Goal: Complete application form

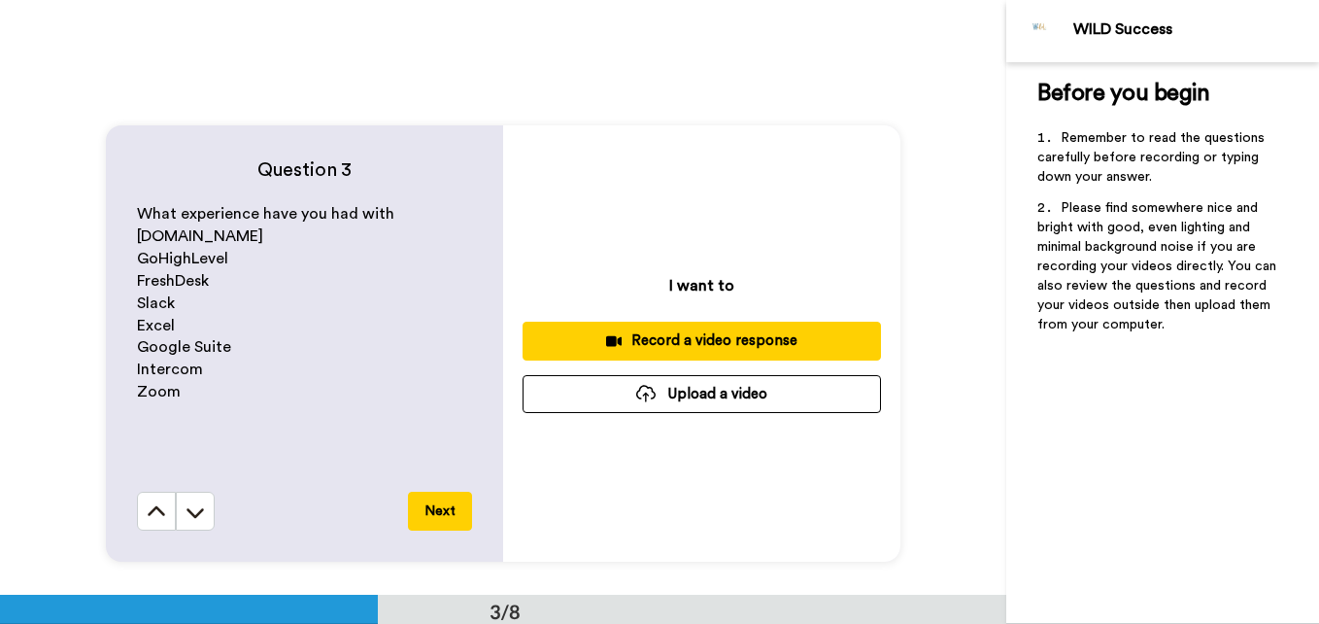
scroll to position [1142, 0]
click at [658, 338] on div "Record a video response" at bounding box center [701, 339] width 327 height 20
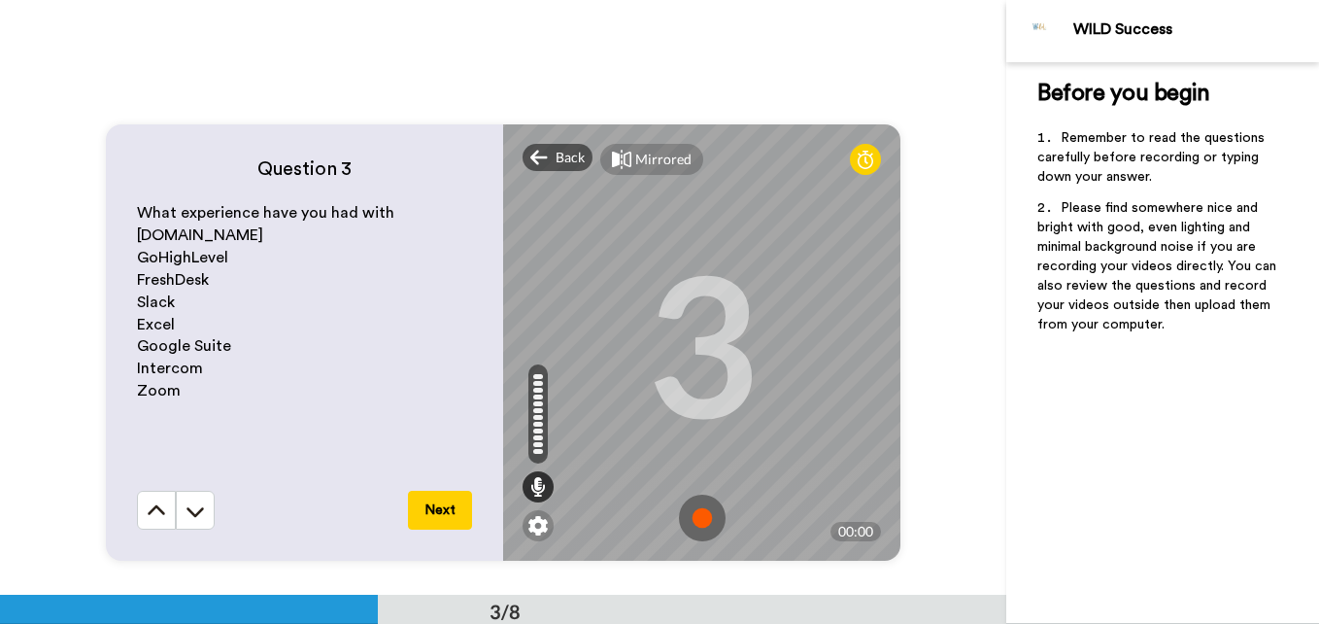
click at [693, 515] on img at bounding box center [702, 517] width 47 height 47
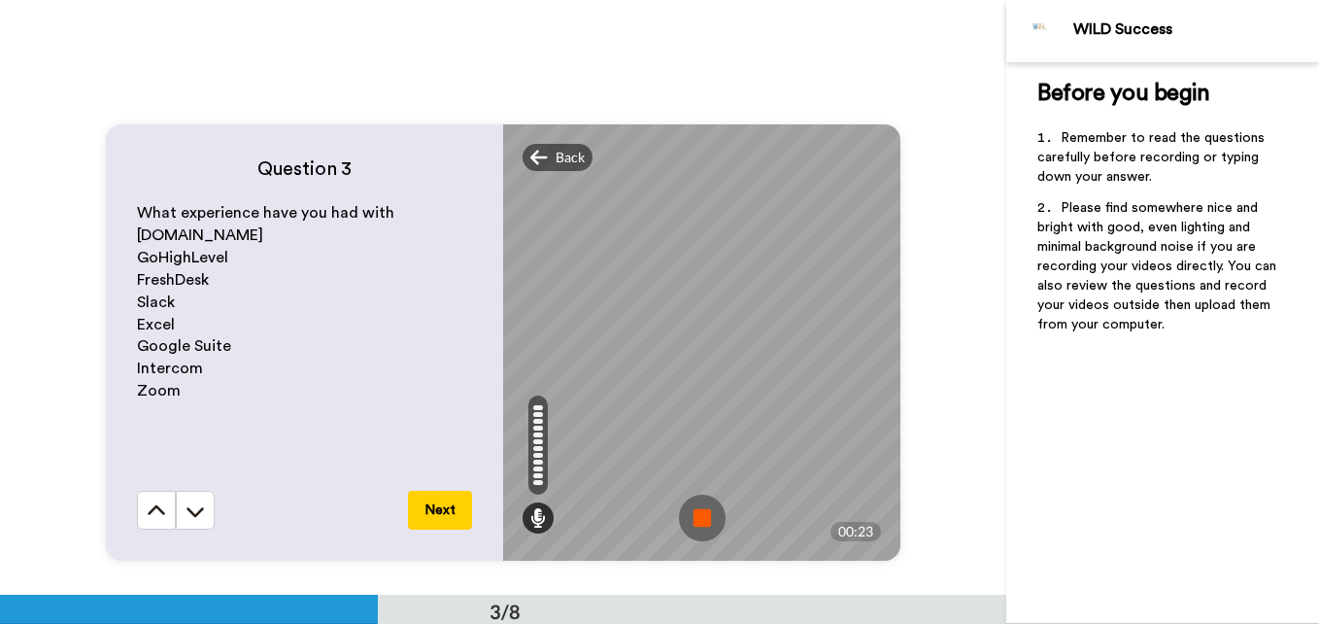
click at [693, 515] on img at bounding box center [702, 517] width 47 height 47
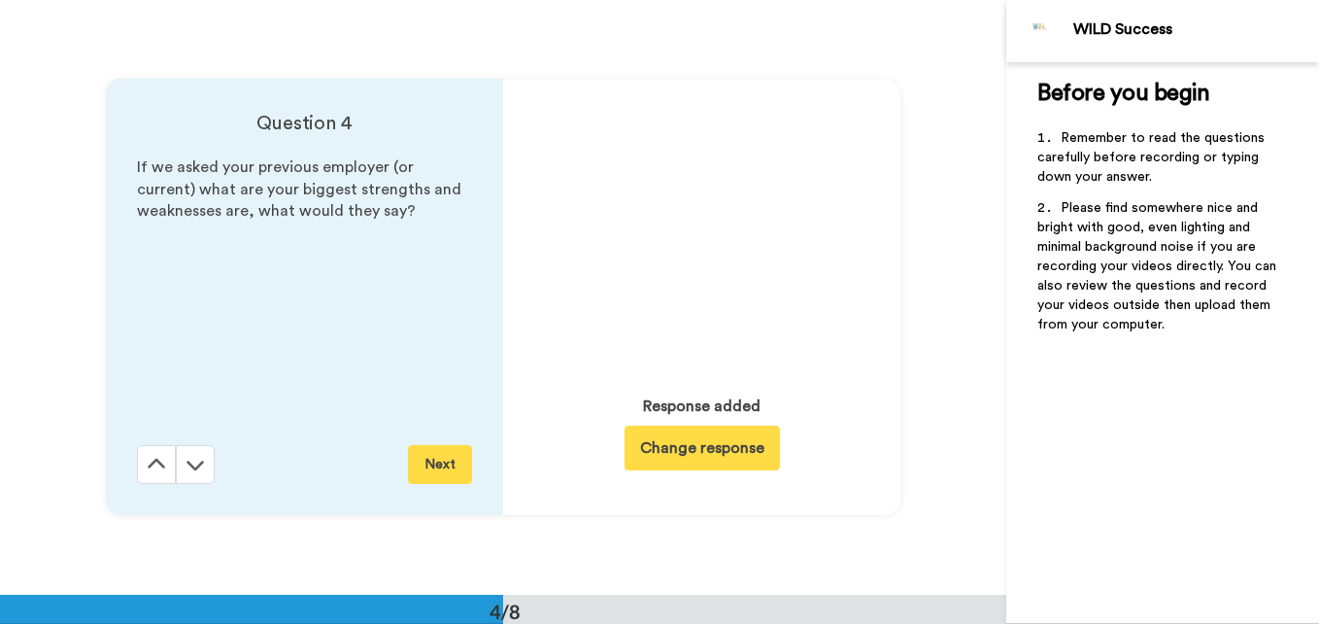
scroll to position [1784, 0]
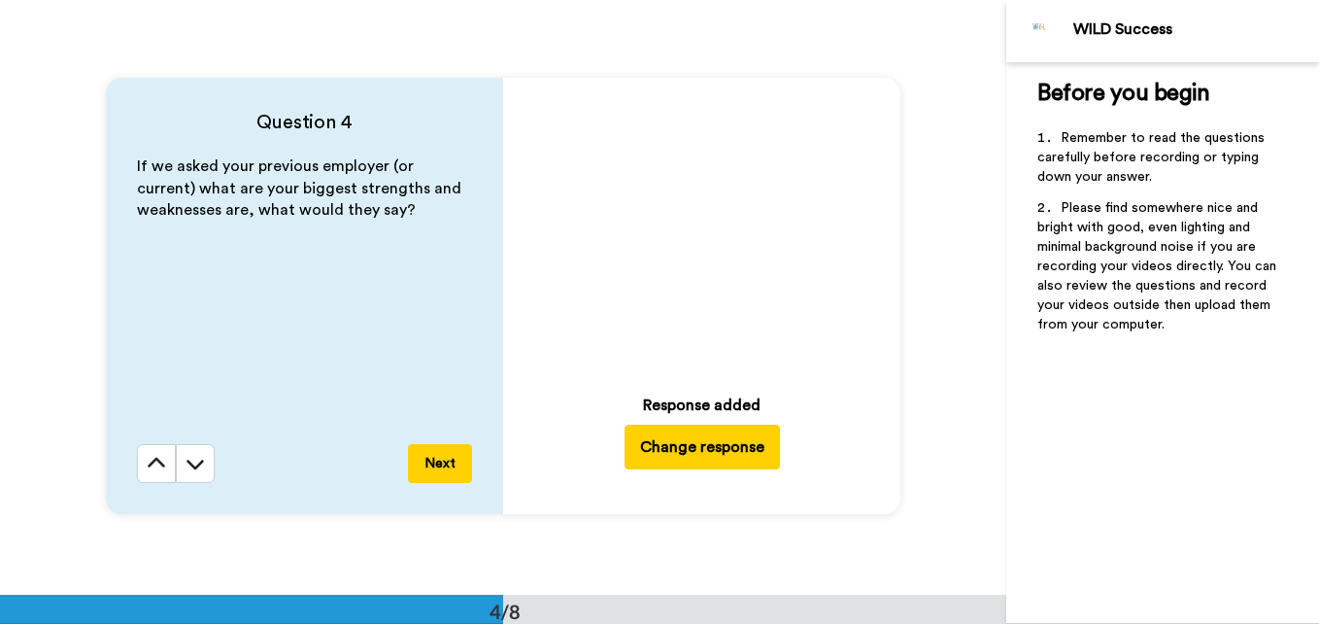
click at [700, 240] on icon at bounding box center [701, 229] width 51 height 51
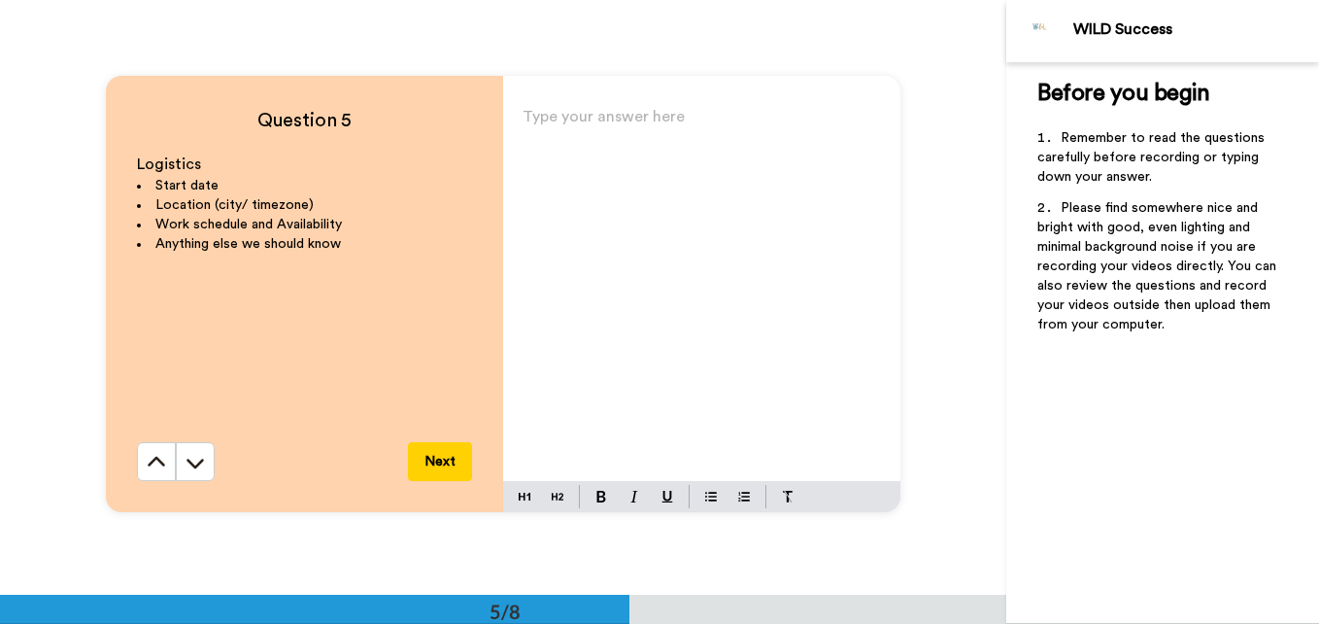
scroll to position [2380, 0]
click at [722, 153] on div "Type your answer here ﻿" at bounding box center [701, 291] width 397 height 378
click at [514, 126] on div "I WANT TO START TODAAY!! :) ﻿ B" at bounding box center [701, 291] width 397 height 378
click at [541, 165] on p "B" at bounding box center [702, 177] width 358 height 27
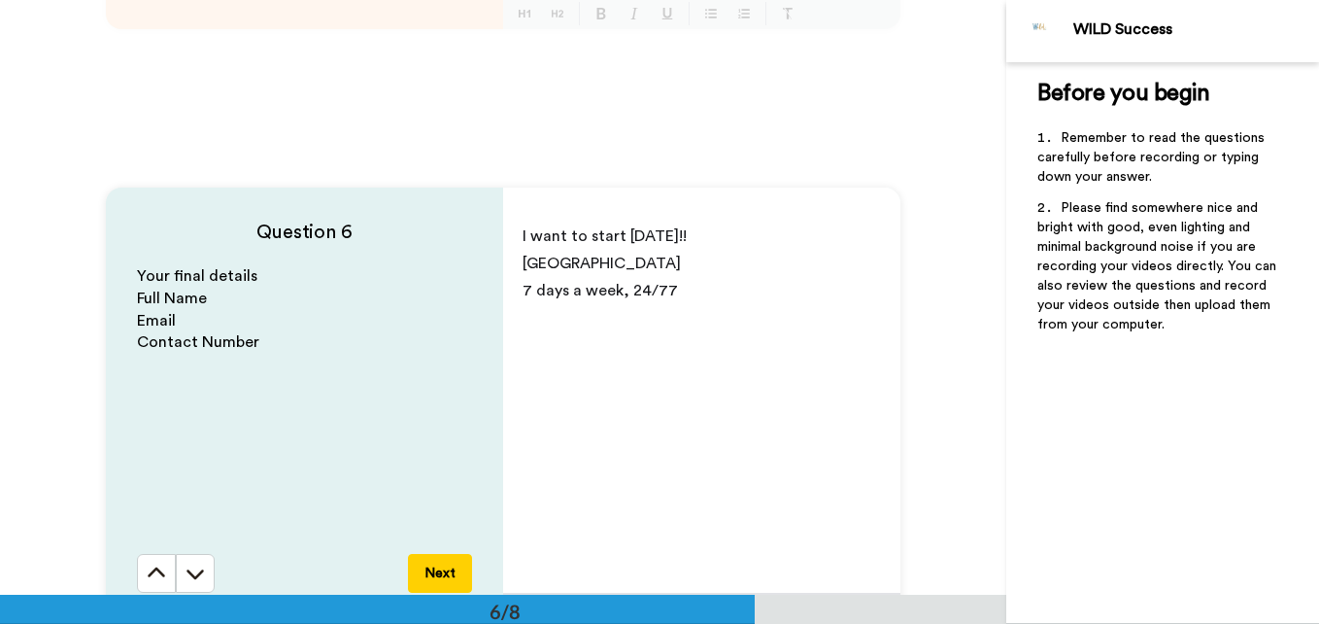
scroll to position [2925, 0]
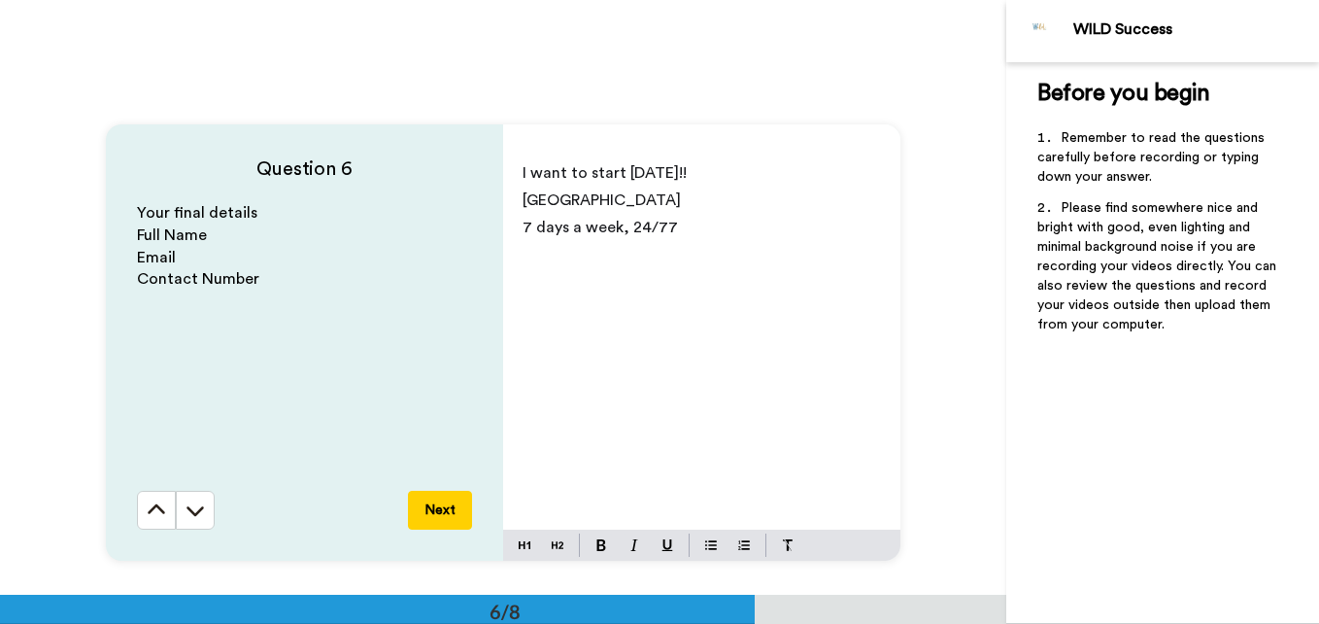
click at [672, 230] on p "7 days a week, 24/77" at bounding box center [702, 227] width 358 height 27
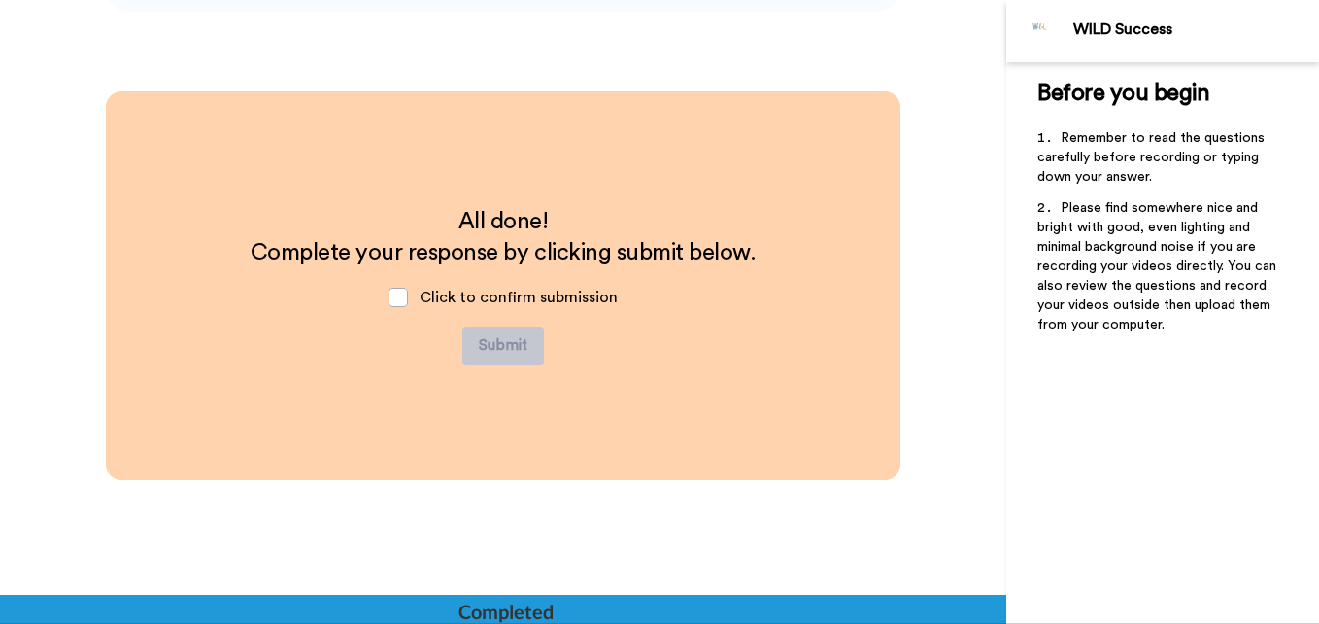
scroll to position [4074, 0]
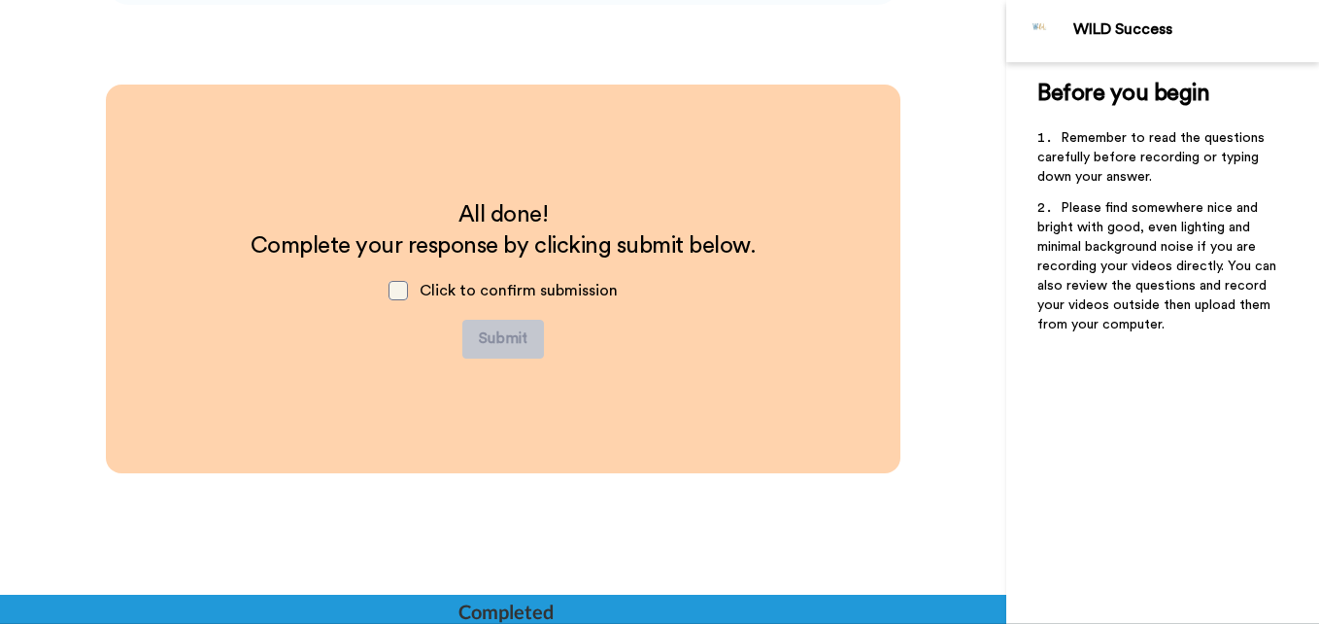
click at [405, 284] on span at bounding box center [398, 290] width 19 height 19
click at [487, 349] on button "Submit" at bounding box center [503, 339] width 82 height 39
